Goal: Use online tool/utility: Utilize a website feature to perform a specific function

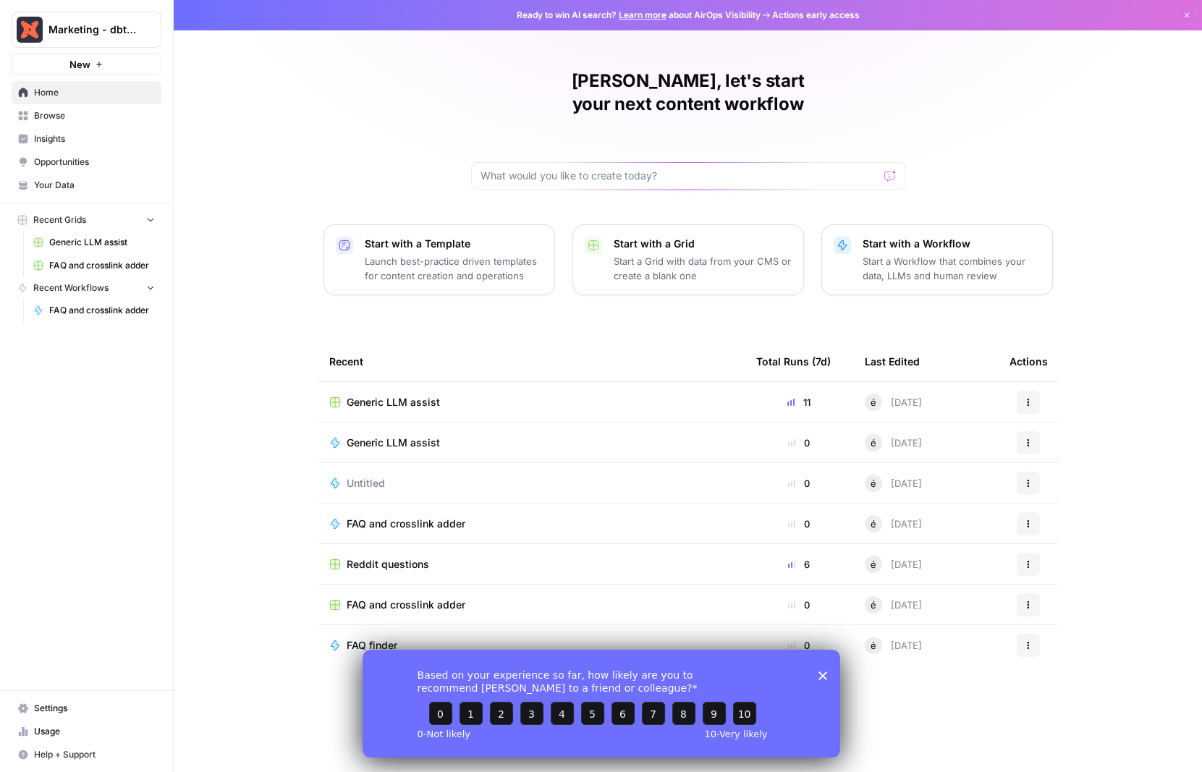
click at [94, 246] on span "Generic LLM assist" at bounding box center [102, 242] width 106 height 13
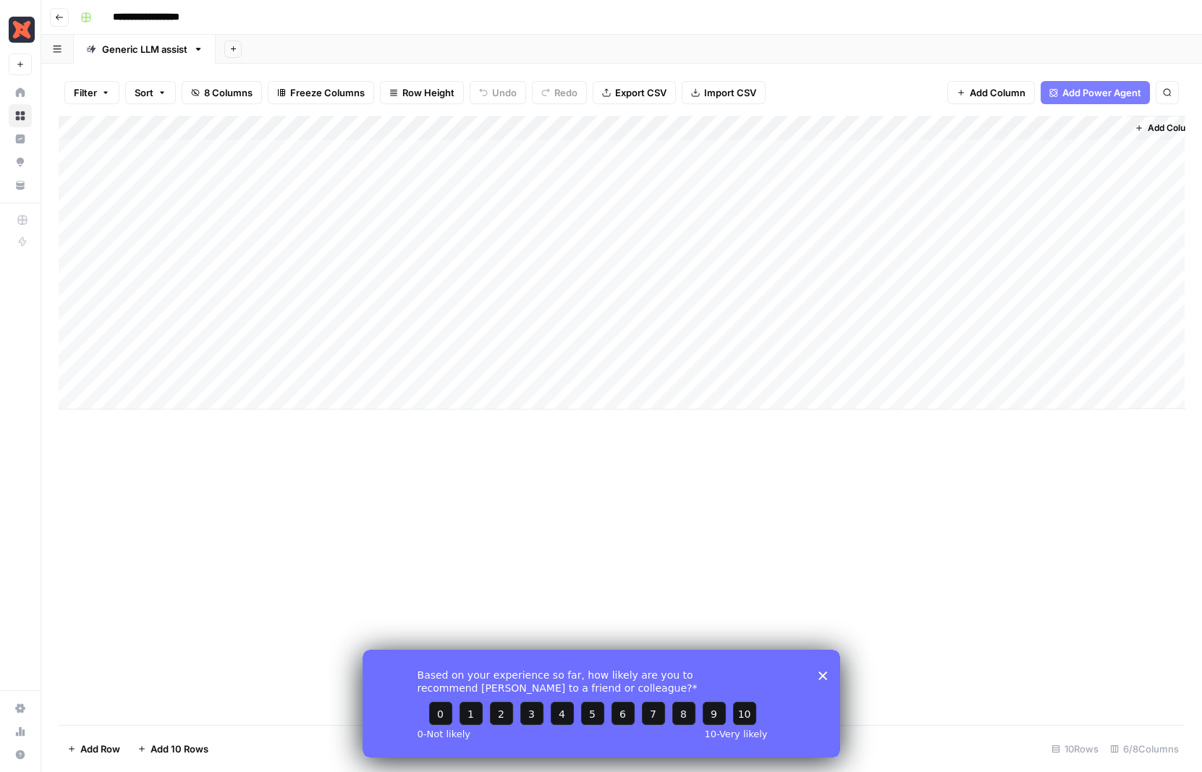
click at [1026, 174] on div "Add Column" at bounding box center [622, 263] width 1126 height 294
drag, startPoint x: 821, startPoint y: 679, endPoint x: 839, endPoint y: 658, distance: 27.2
click at [821, 679] on icon "Close survey" at bounding box center [822, 675] width 9 height 9
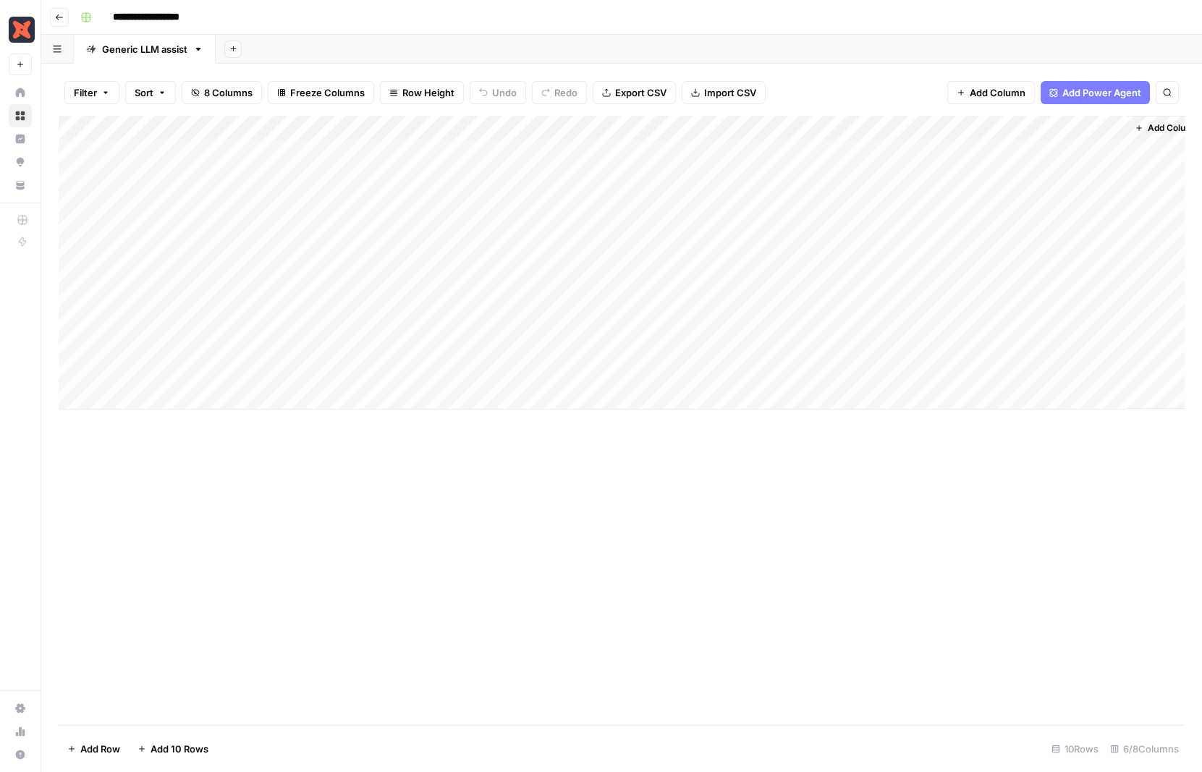
click at [248, 205] on div "Add Column" at bounding box center [622, 263] width 1126 height 294
click at [362, 199] on div "Add Column" at bounding box center [622, 263] width 1126 height 294
click at [745, 203] on div "Add Column" at bounding box center [622, 263] width 1126 height 294
click at [764, 198] on div "Add Column" at bounding box center [622, 263] width 1126 height 294
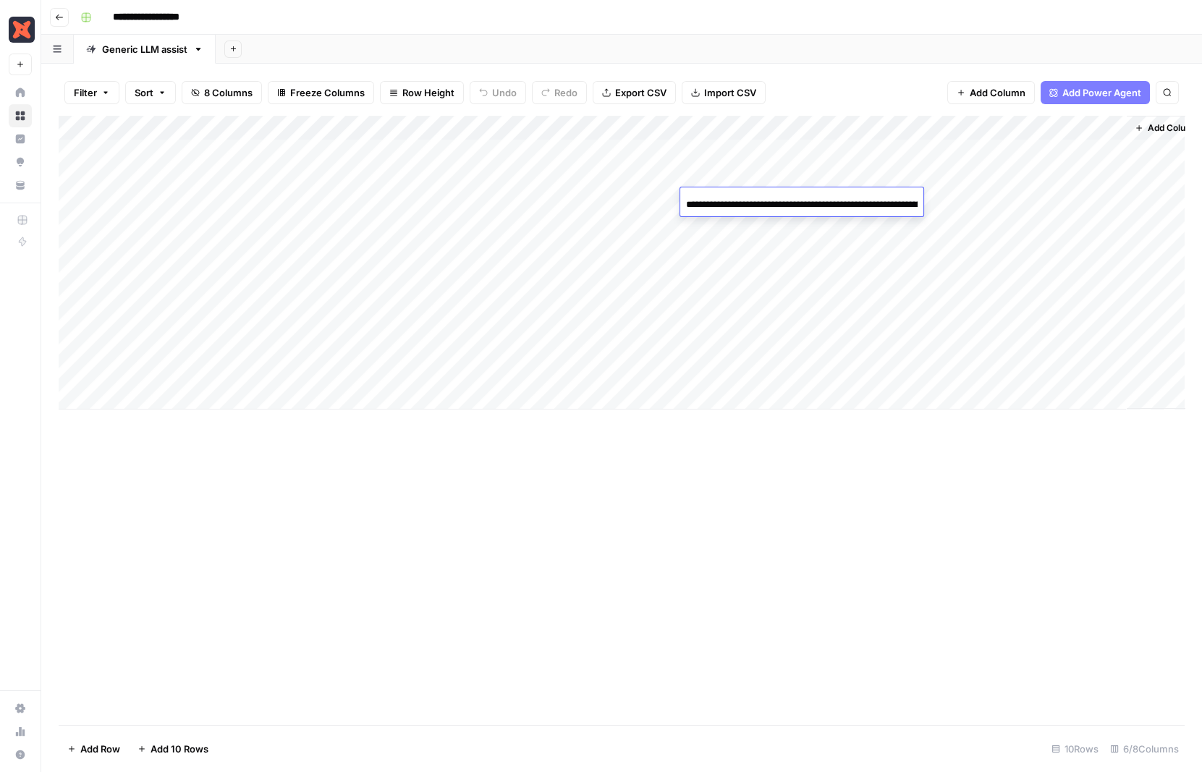
scroll to position [0, 208]
drag, startPoint x: 1031, startPoint y: 482, endPoint x: 1013, endPoint y: 455, distance: 33.3
click at [1031, 474] on div "Add Column" at bounding box center [622, 420] width 1126 height 609
click at [793, 198] on div "Add Column" at bounding box center [622, 263] width 1126 height 294
